Goal: Navigation & Orientation: Find specific page/section

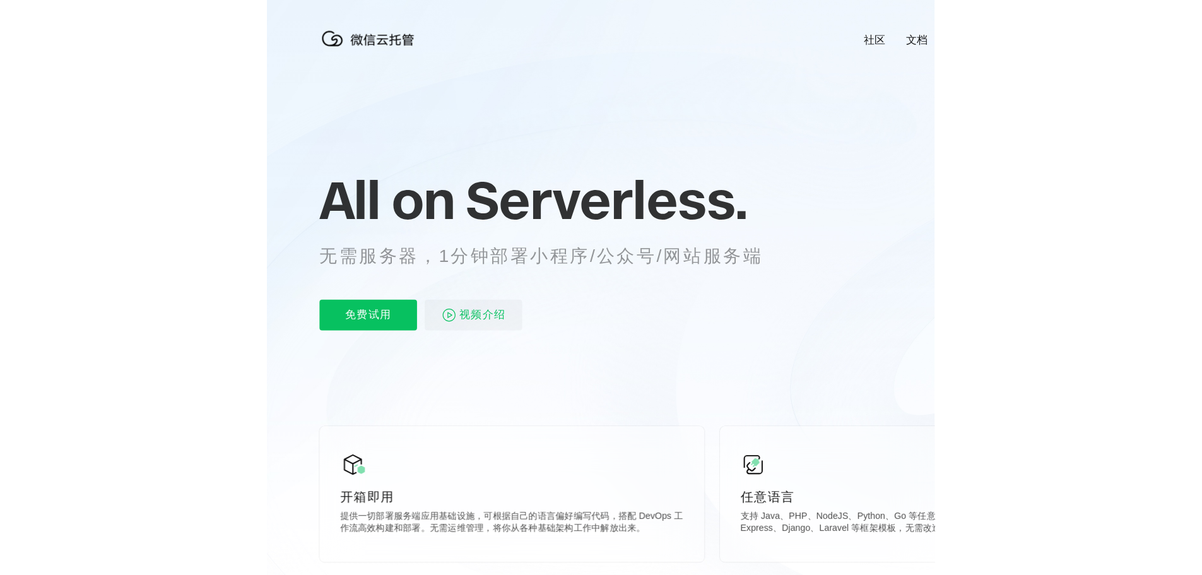
scroll to position [0, 2245]
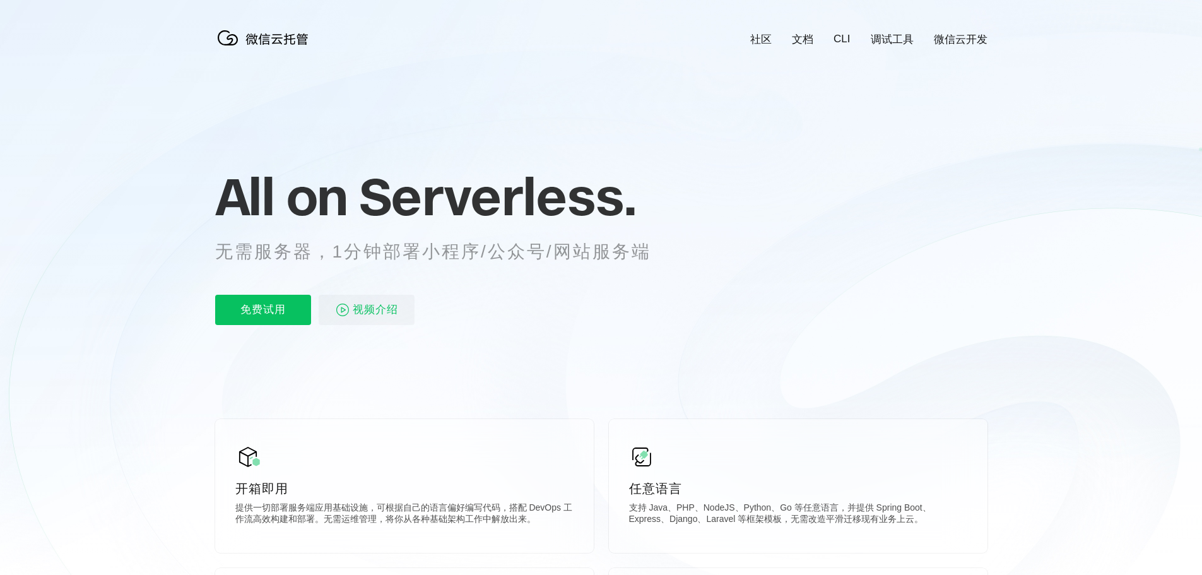
scroll to position [0, 2245]
click at [546, 186] on span "Serverless." at bounding box center [497, 196] width 277 height 63
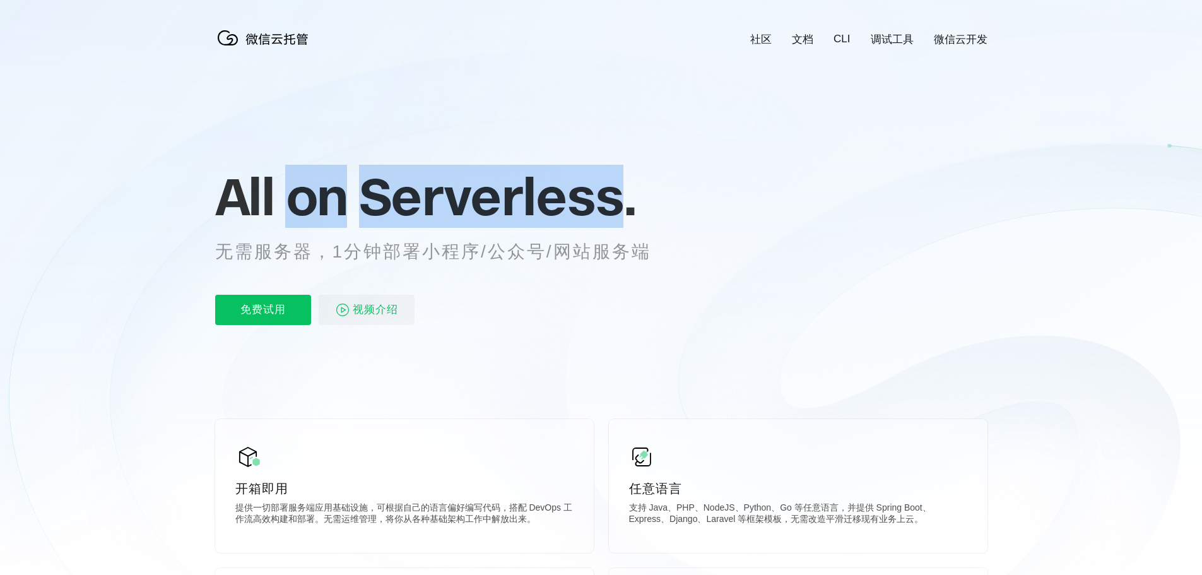
click at [546, 186] on span "Serverless." at bounding box center [497, 196] width 277 height 63
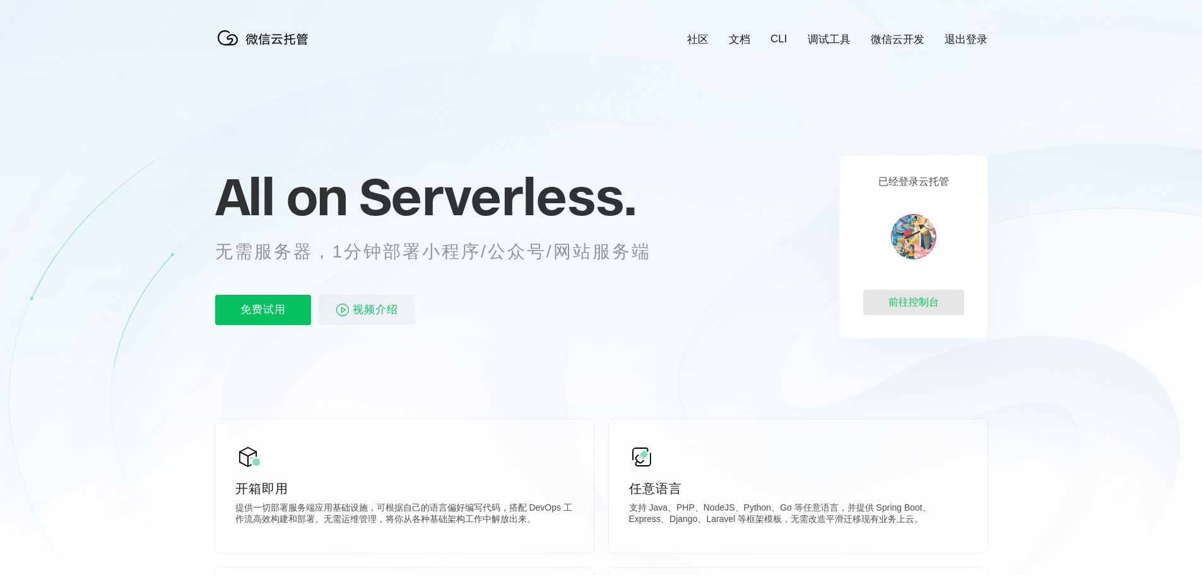
click at [921, 301] on div "前往控制台" at bounding box center [913, 302] width 101 height 25
